Goal: Task Accomplishment & Management: Use online tool/utility

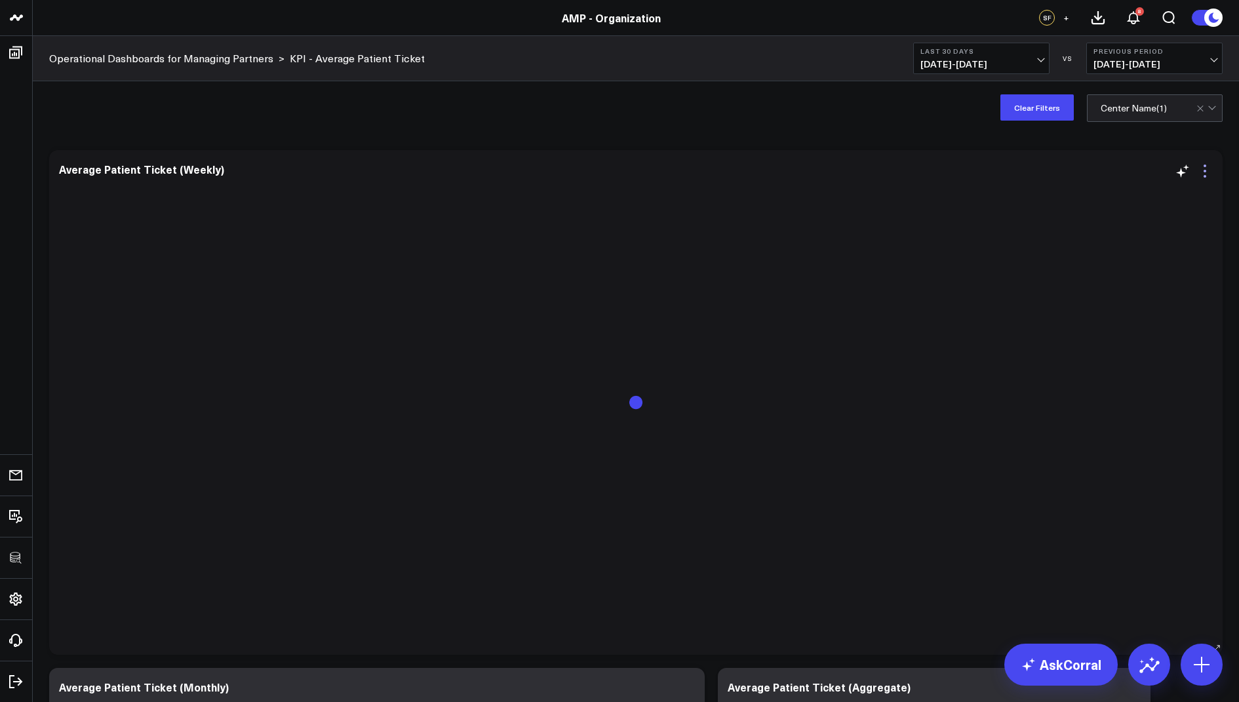
click at [1201, 170] on icon at bounding box center [1205, 171] width 16 height 16
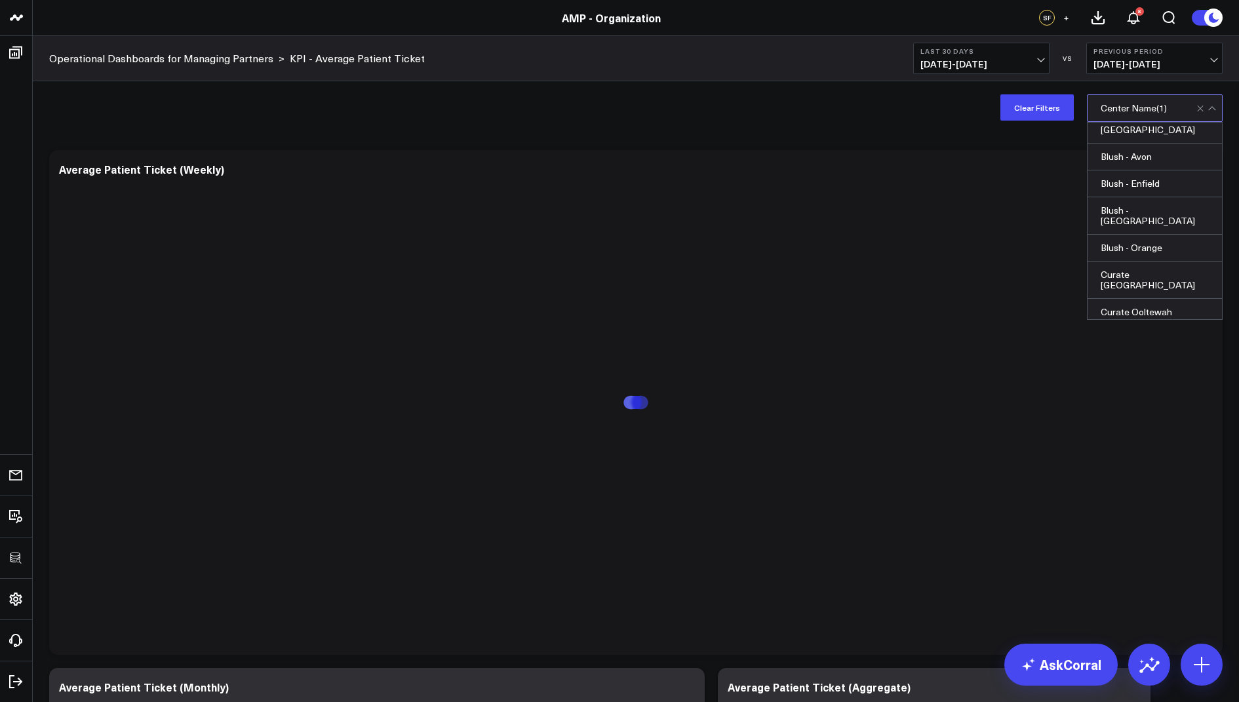
scroll to position [238, 0]
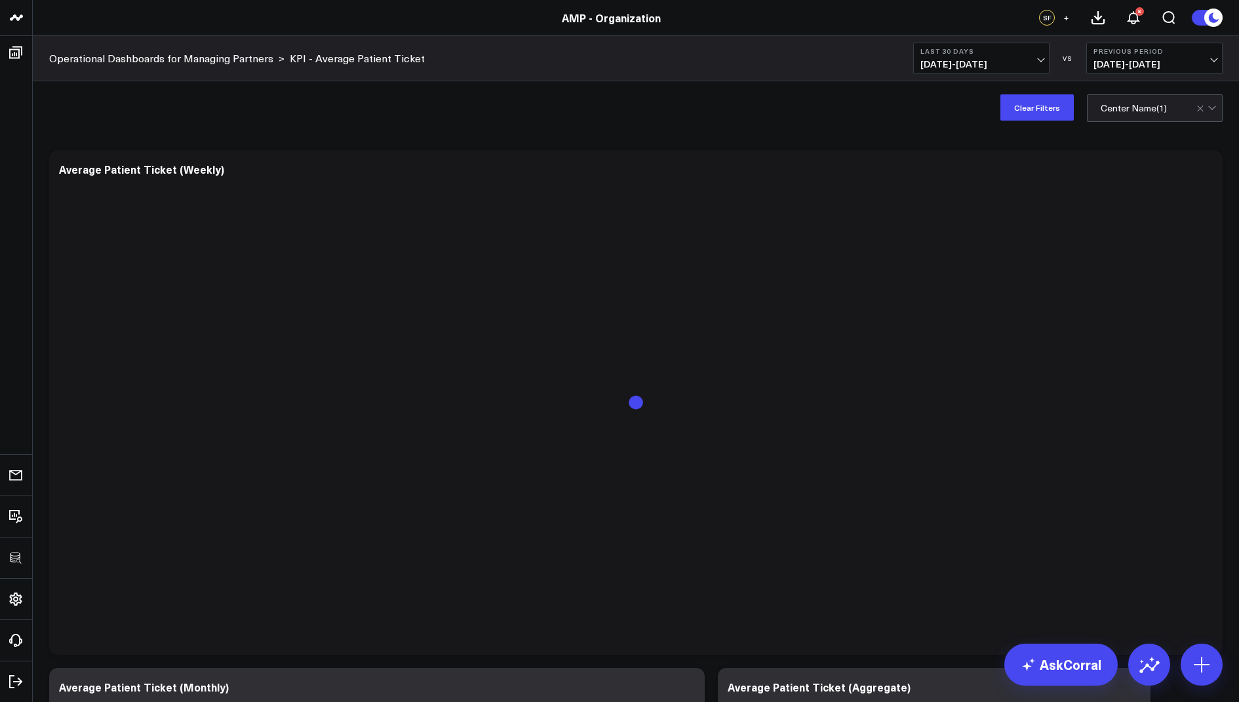
click at [872, 135] on div "Modify via AI Copy link to widget Ask support Remove Create linked copy De Novo…" at bounding box center [636, 696] width 1206 height 1124
click at [1201, 167] on icon at bounding box center [1205, 171] width 16 height 16
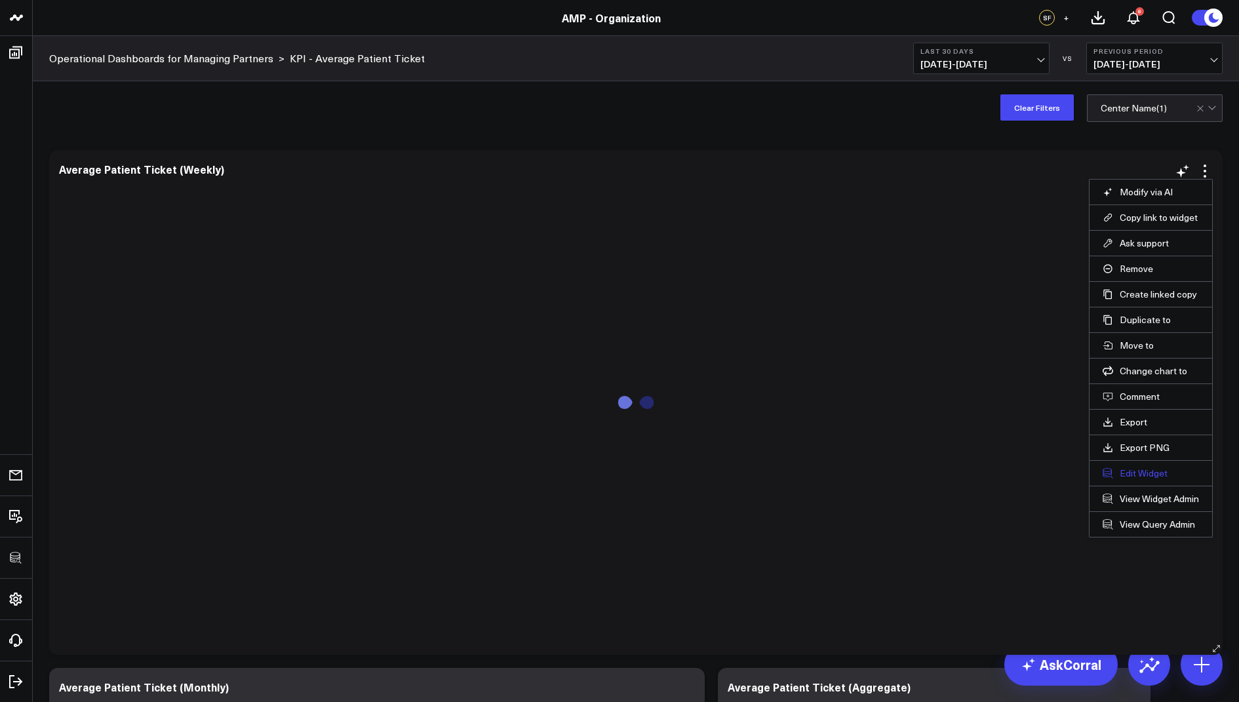
click at [1134, 467] on button "Edit Widget" at bounding box center [1150, 473] width 96 height 12
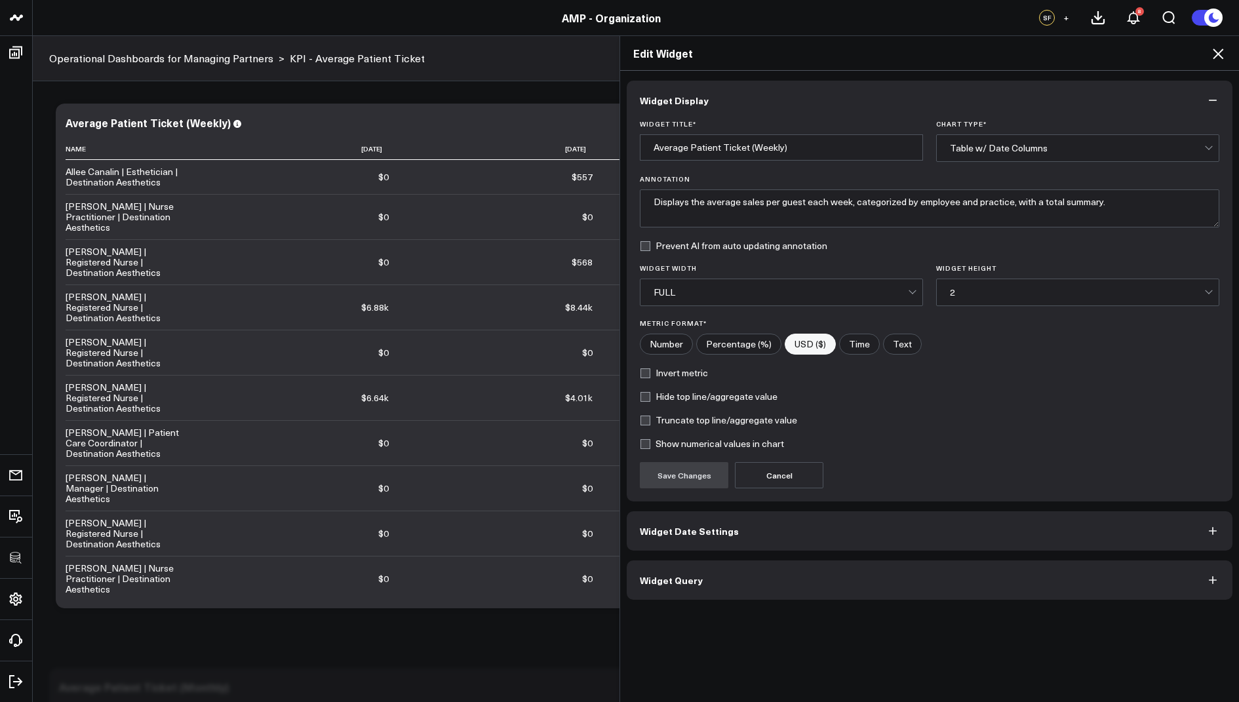
click at [688, 581] on span "Widget Query" at bounding box center [671, 580] width 63 height 10
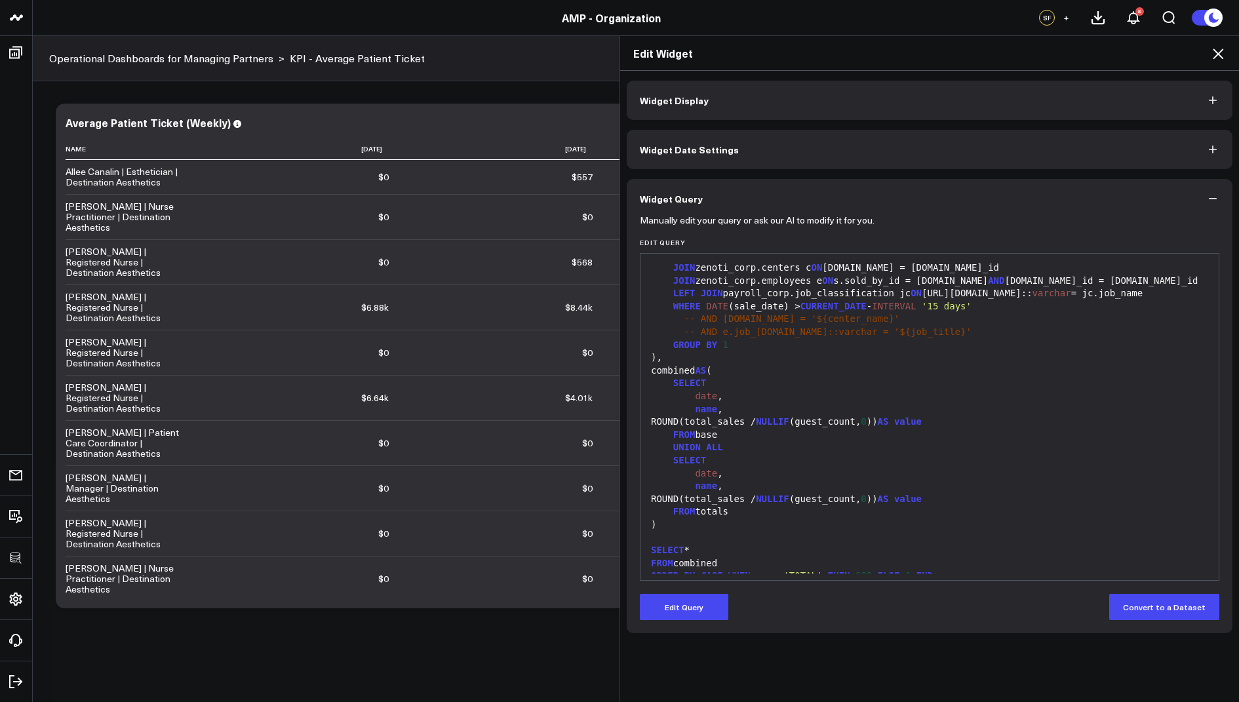
scroll to position [308, 0]
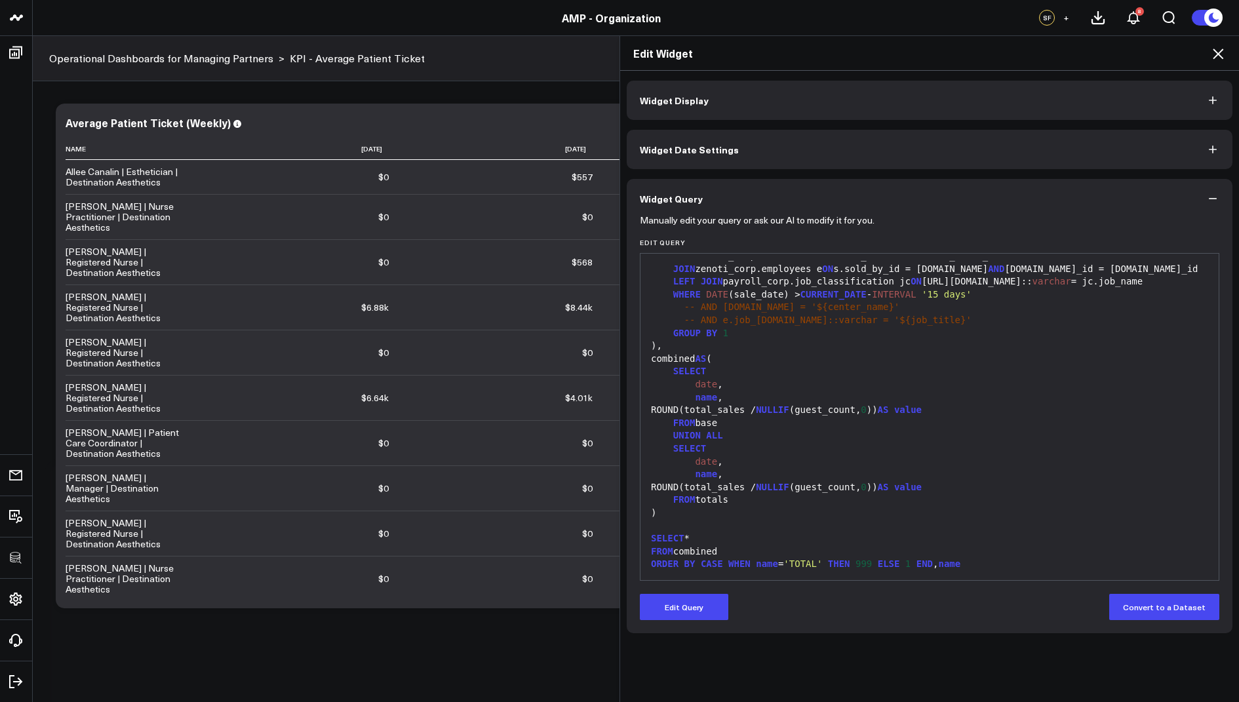
click at [1221, 54] on icon at bounding box center [1218, 54] width 16 height 16
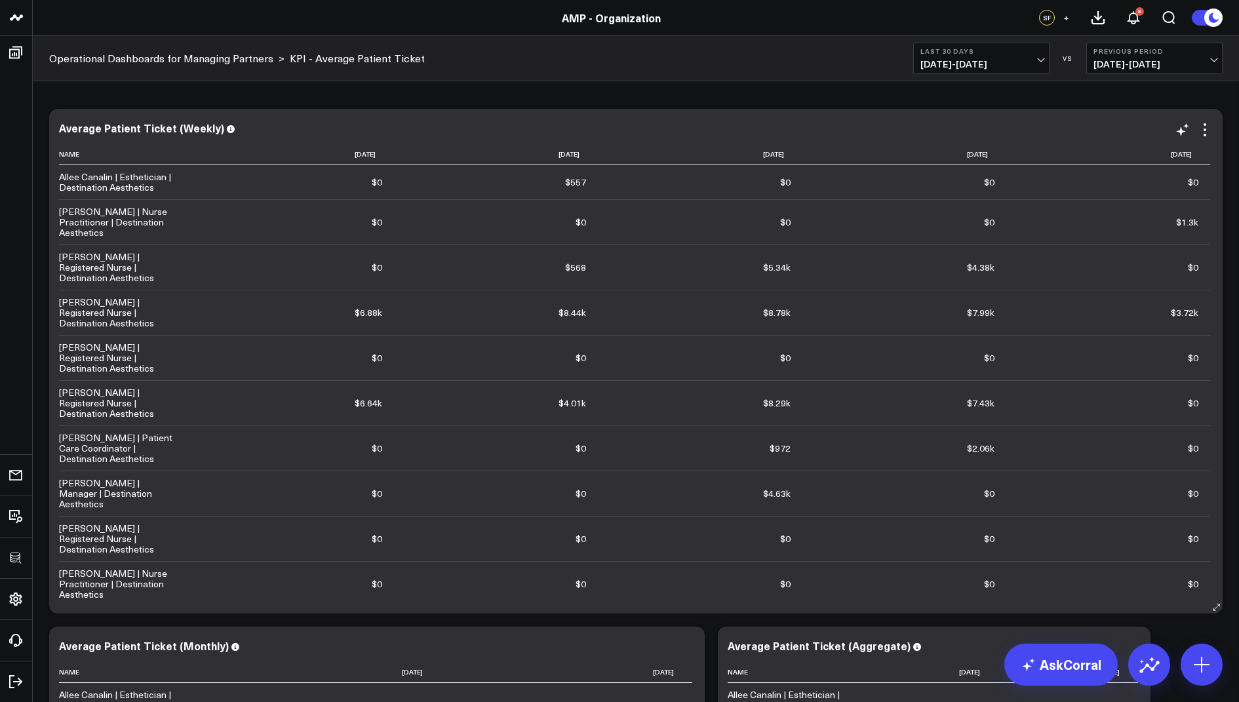
scroll to position [38, 0]
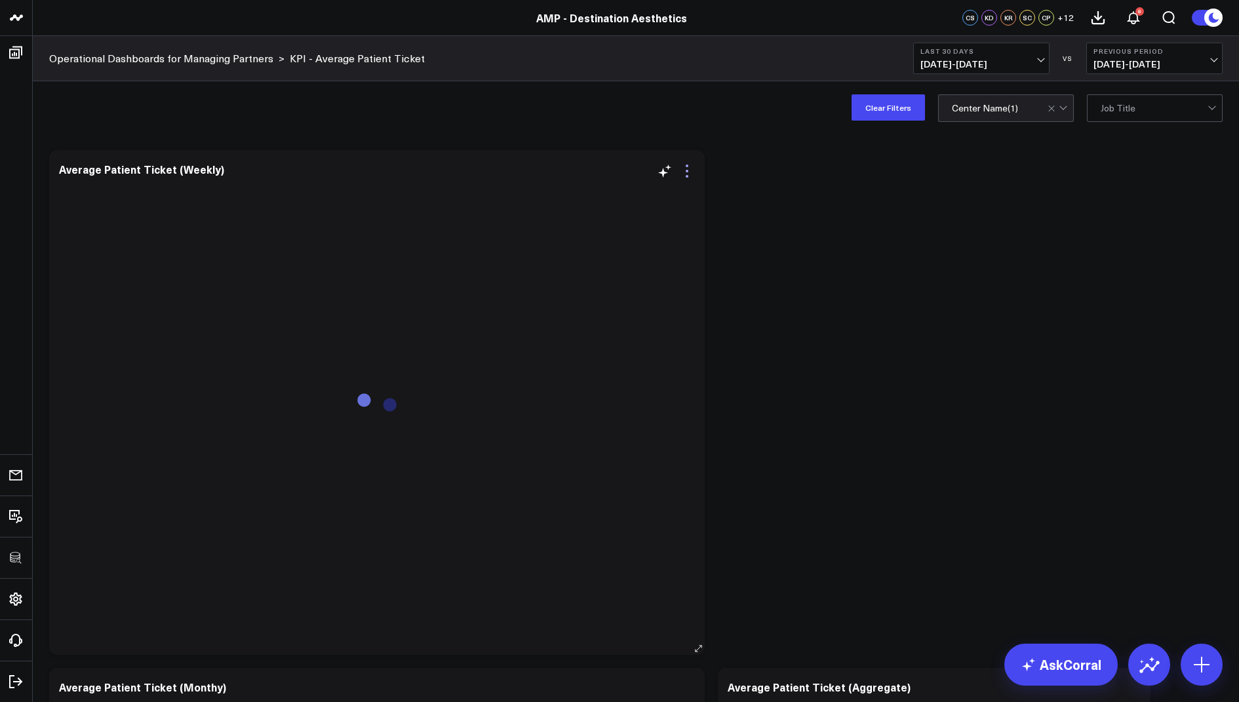
click at [689, 166] on icon at bounding box center [687, 171] width 16 height 16
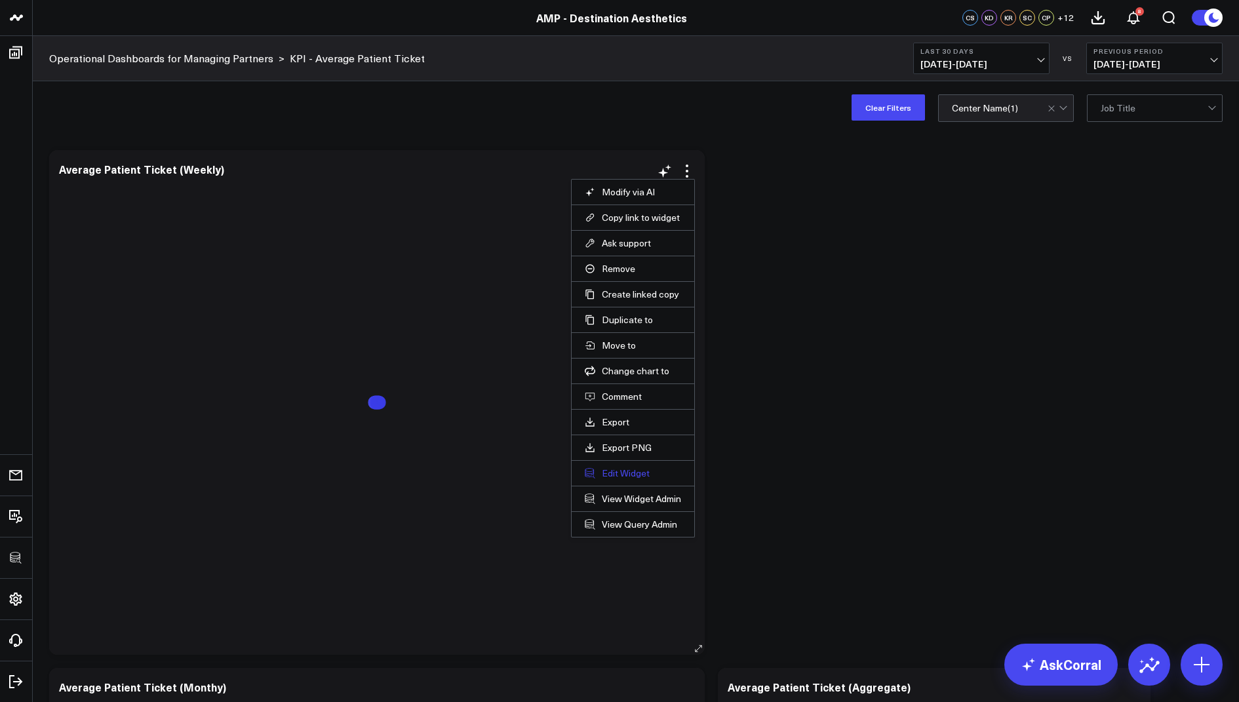
click at [621, 469] on button "Edit Widget" at bounding box center [633, 473] width 96 height 12
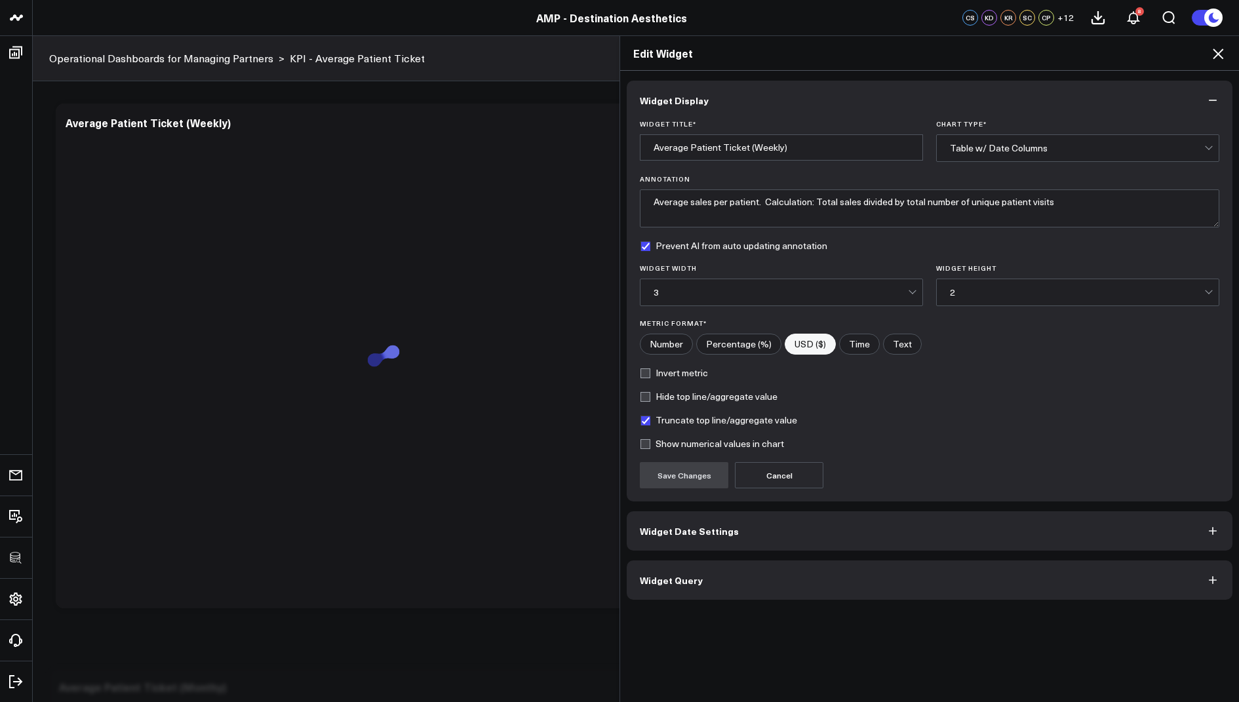
click at [671, 579] on span "Widget Query" at bounding box center [671, 580] width 63 height 10
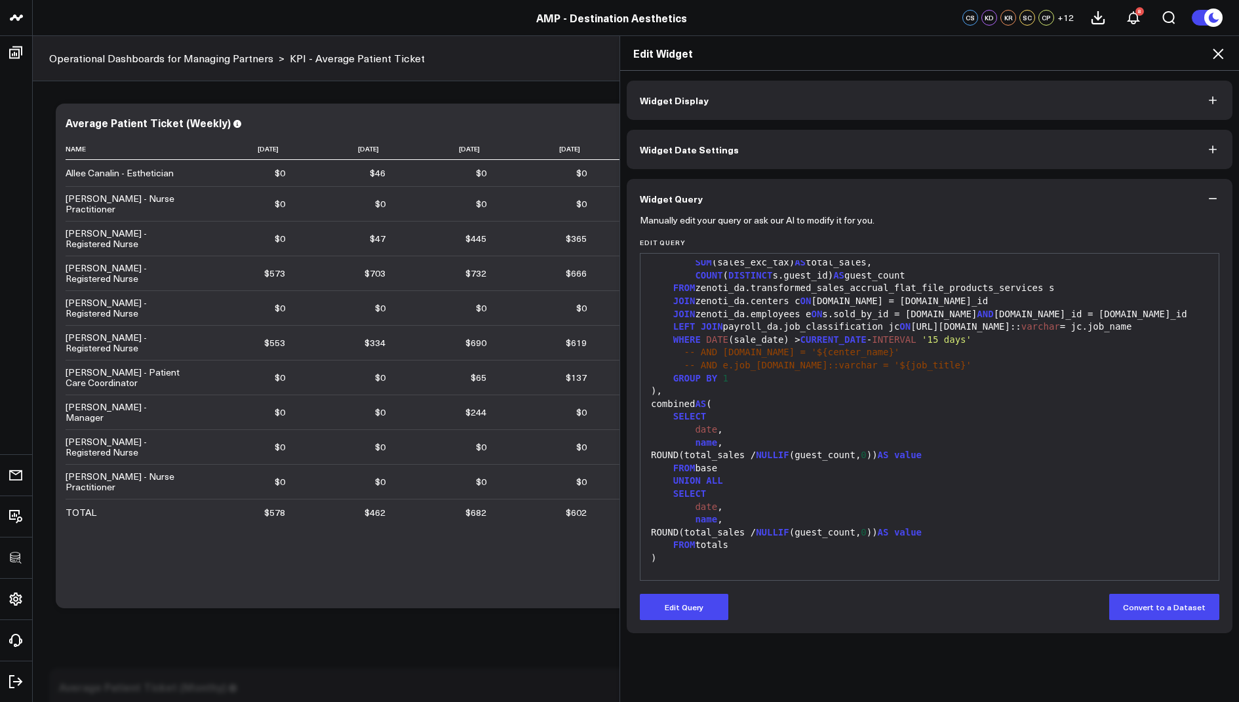
scroll to position [295, 0]
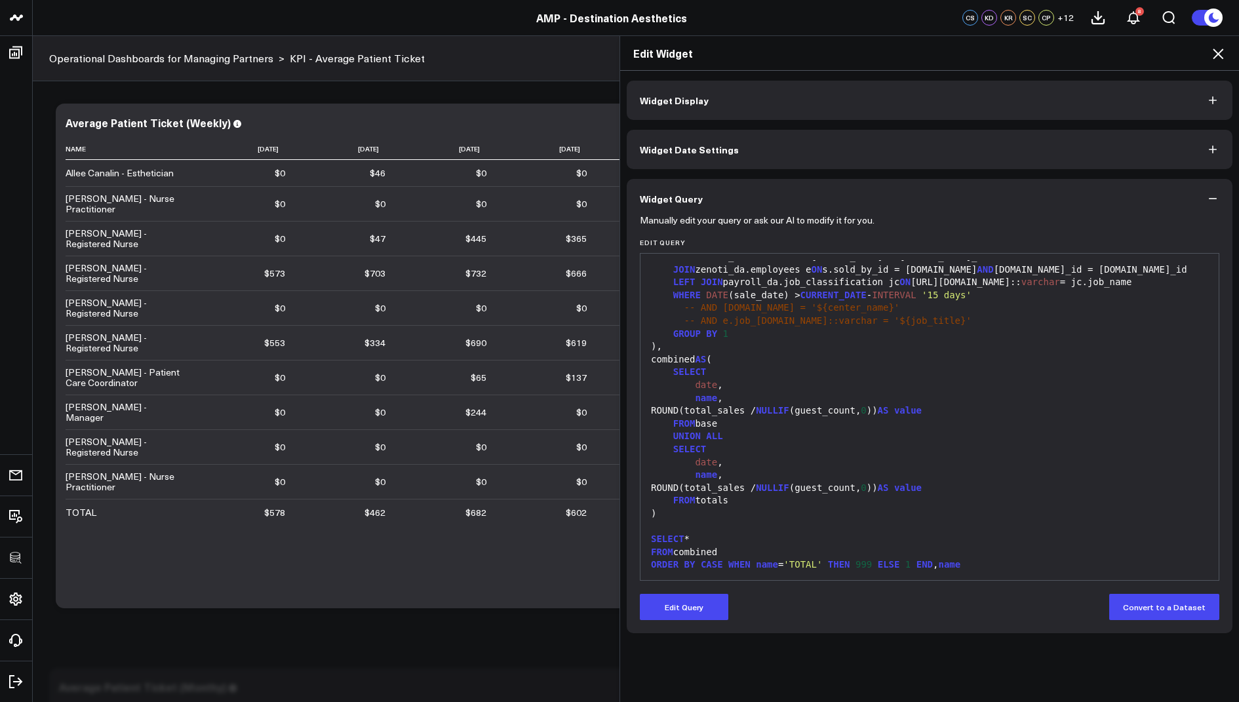
click at [1216, 53] on icon at bounding box center [1218, 54] width 16 height 16
